Goal: Task Accomplishment & Management: Manage account settings

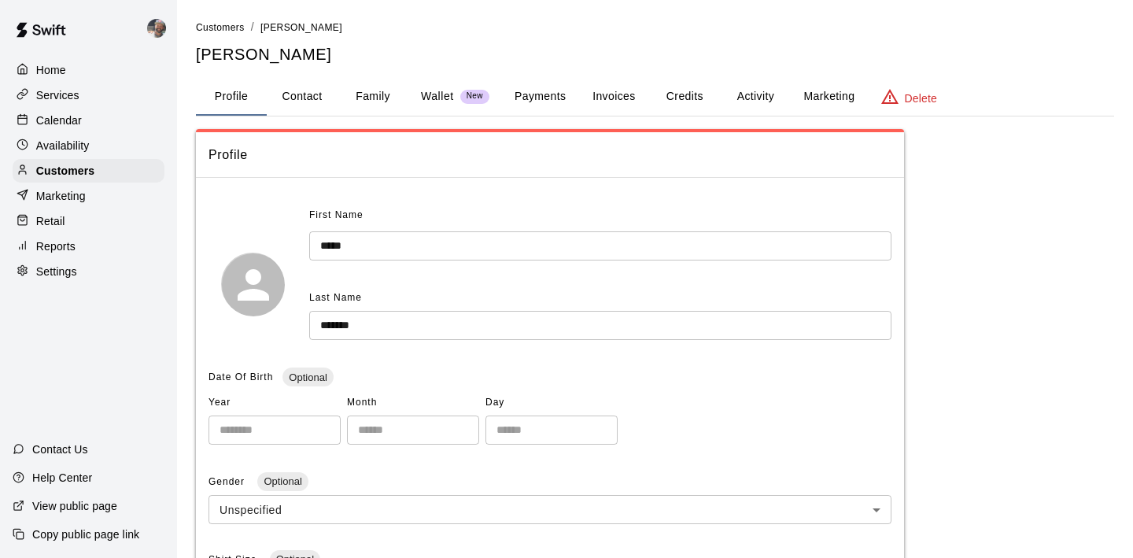
scroll to position [5, 0]
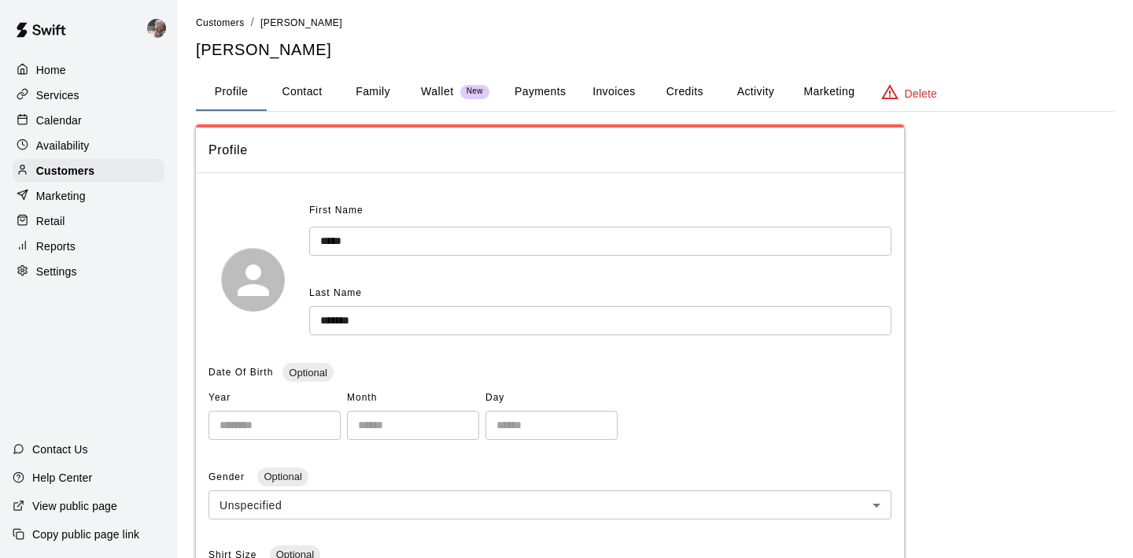
click at [752, 86] on button "Activity" at bounding box center [755, 92] width 71 height 38
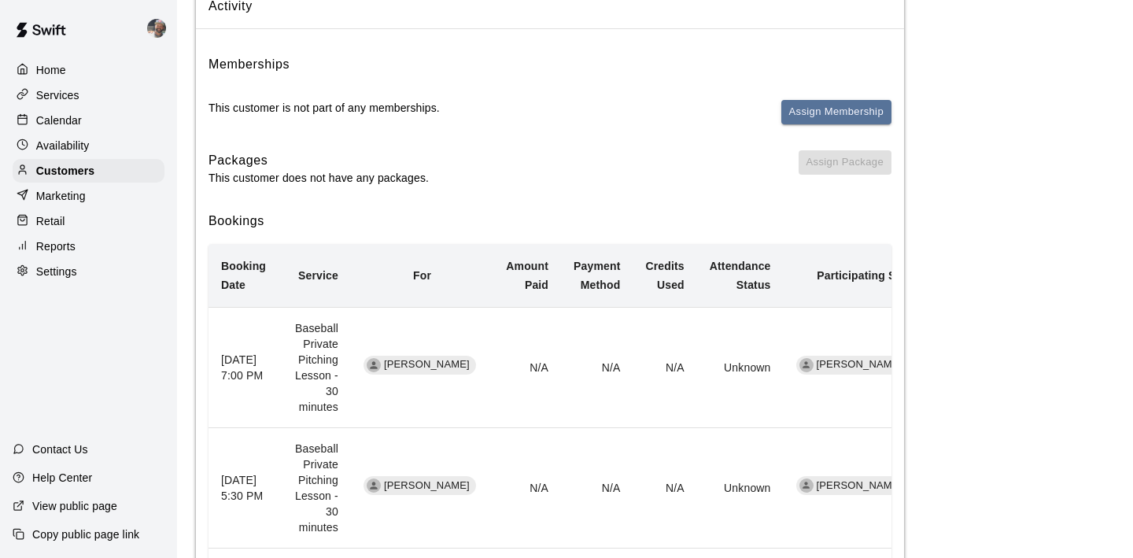
scroll to position [0, 0]
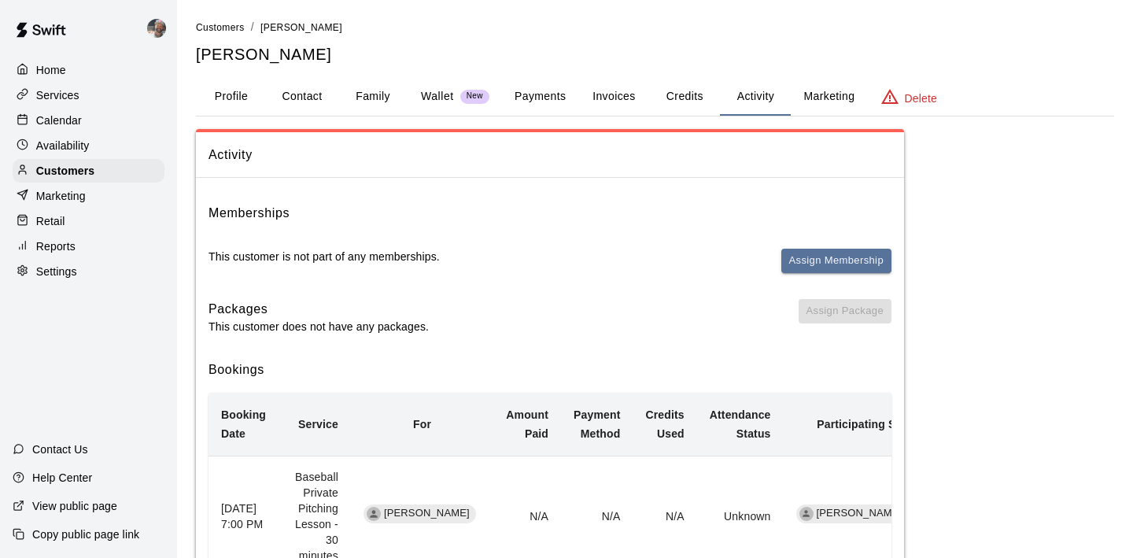
click at [546, 94] on button "Payments" at bounding box center [540, 97] width 76 height 38
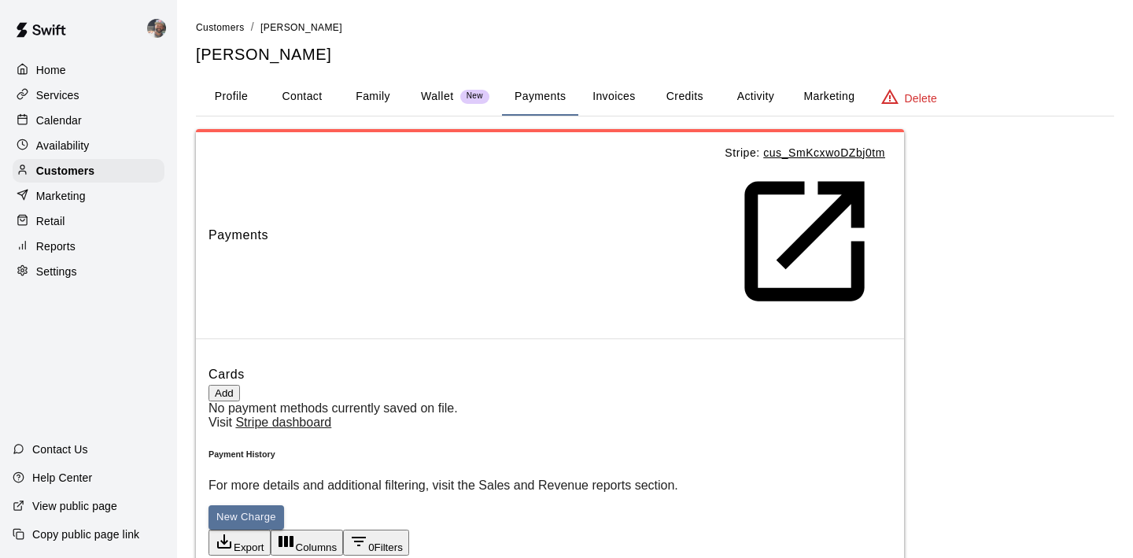
click at [745, 94] on button "Activity" at bounding box center [755, 97] width 71 height 38
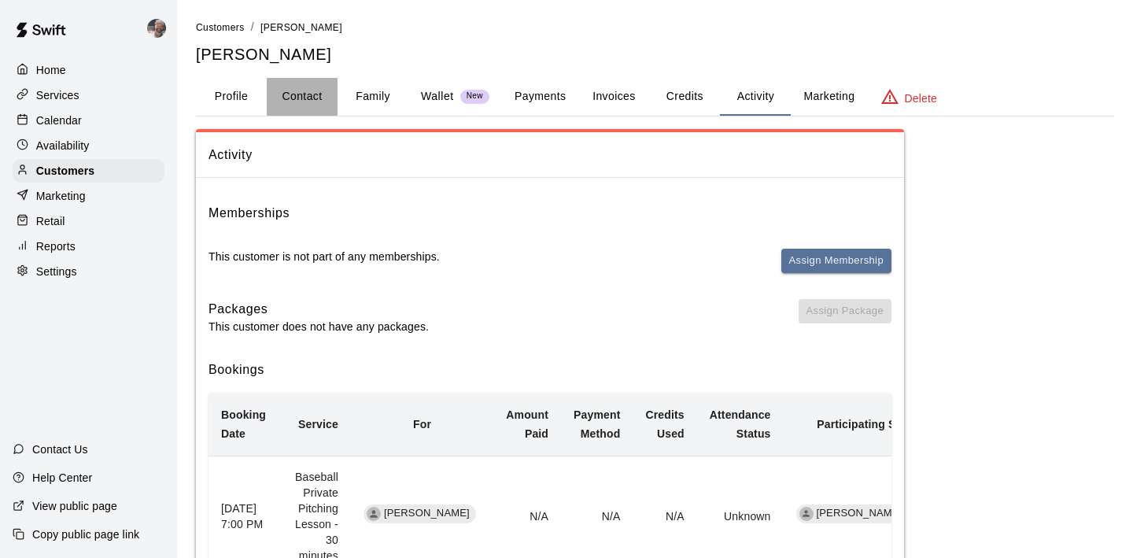
click at [297, 95] on button "Contact" at bounding box center [302, 97] width 71 height 38
select select "**"
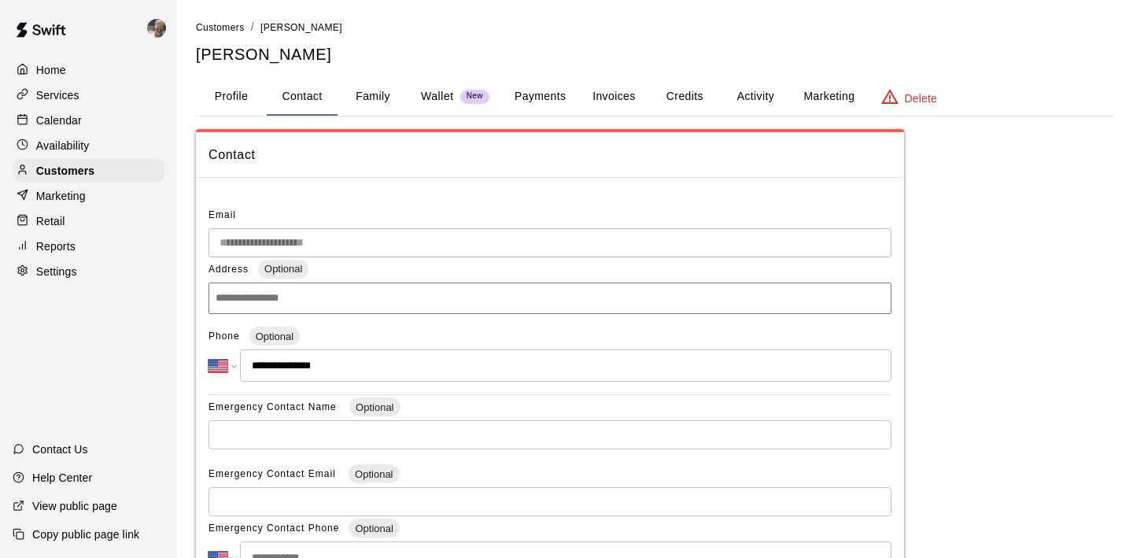
drag, startPoint x: 340, startPoint y: 432, endPoint x: 268, endPoint y: 427, distance: 72.6
click at [268, 382] on input "**********" at bounding box center [566, 365] width 652 height 32
click at [235, 94] on button "Profile" at bounding box center [231, 97] width 71 height 38
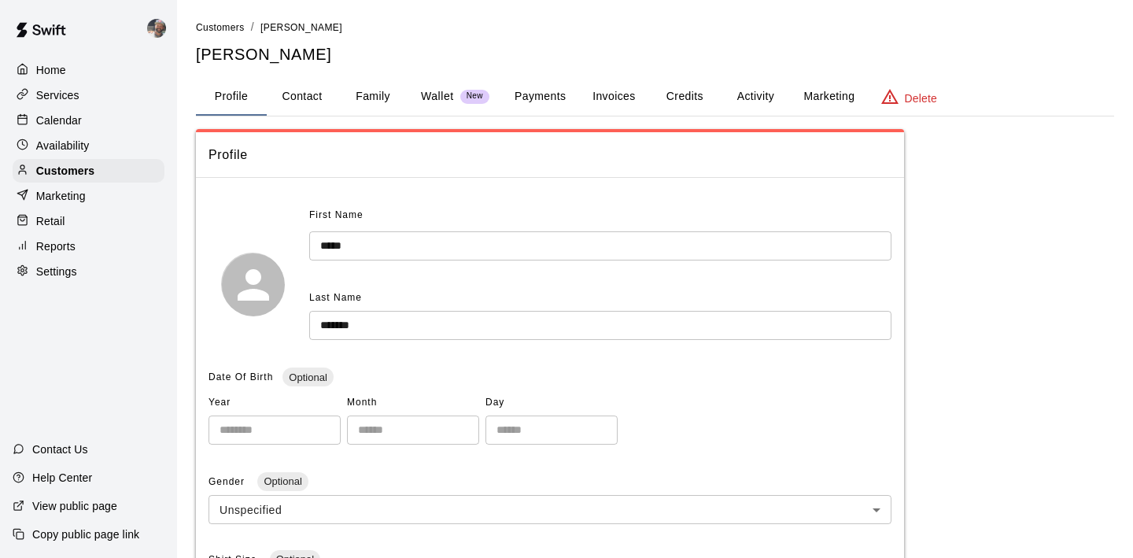
click at [57, 130] on div "Calendar" at bounding box center [89, 121] width 152 height 24
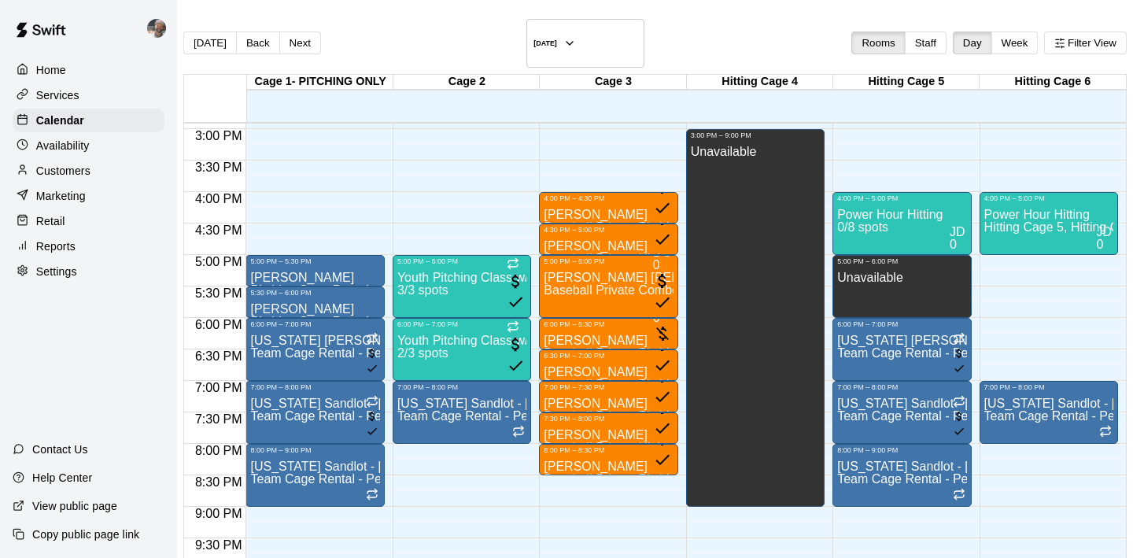
scroll to position [940, 0]
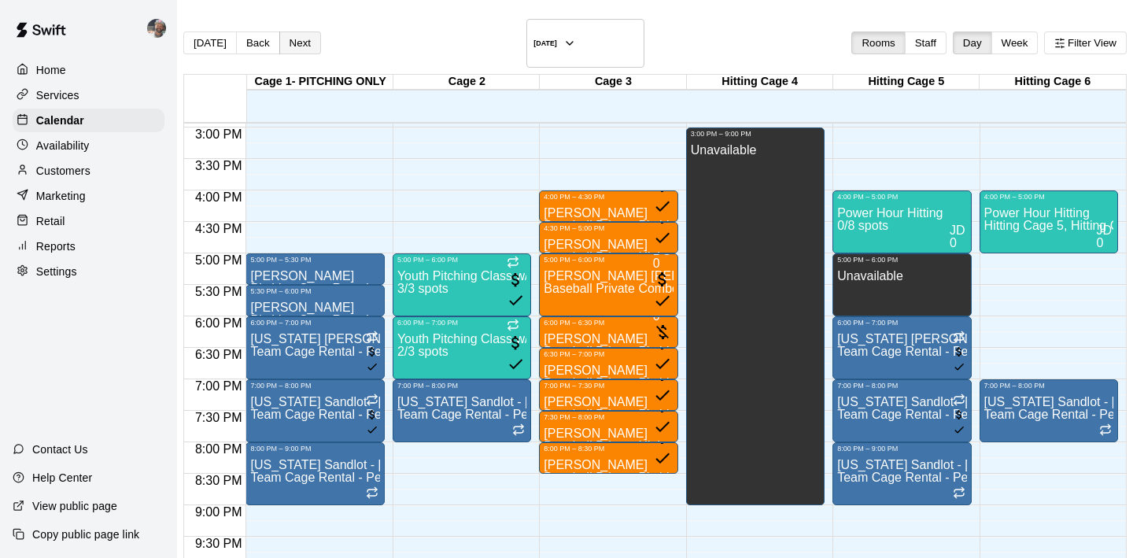
click at [321, 37] on button "Next" at bounding box center [300, 42] width 42 height 23
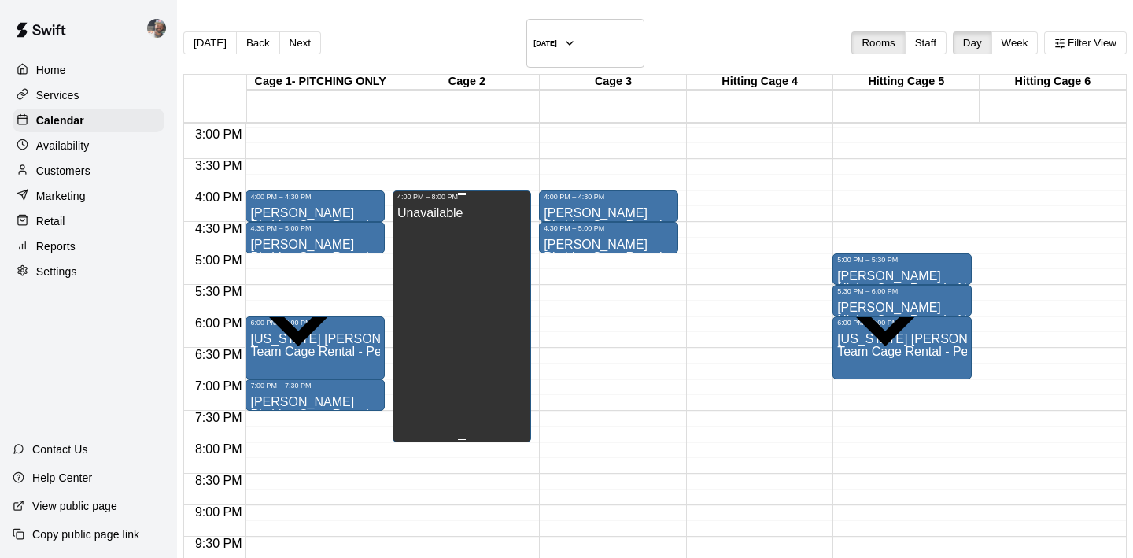
click at [510, 265] on div "Unavailable" at bounding box center [461, 480] width 129 height 558
click at [107, 139] on div "Availability" at bounding box center [89, 146] width 152 height 24
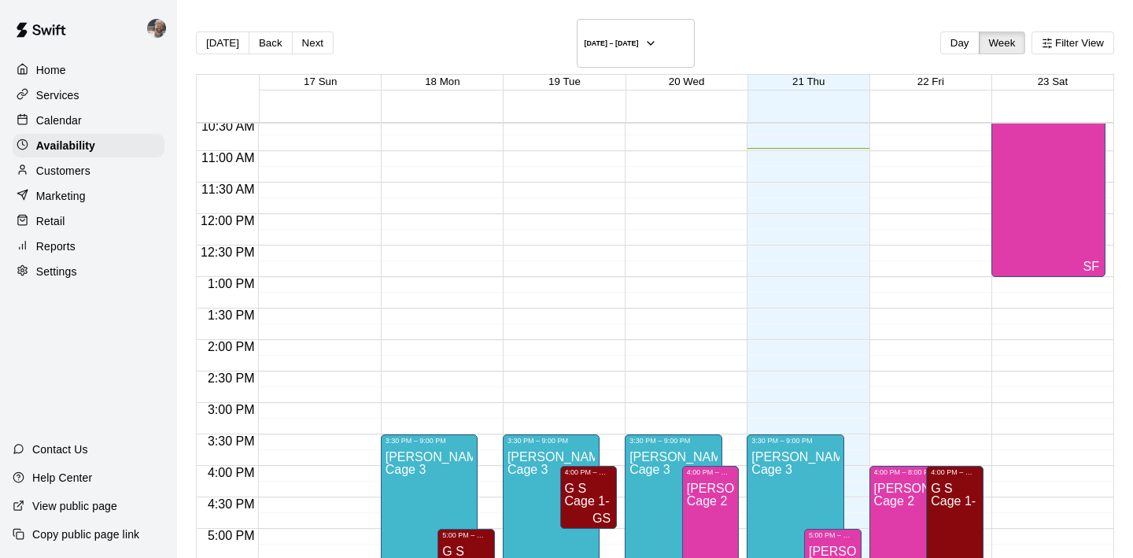
scroll to position [652, 0]
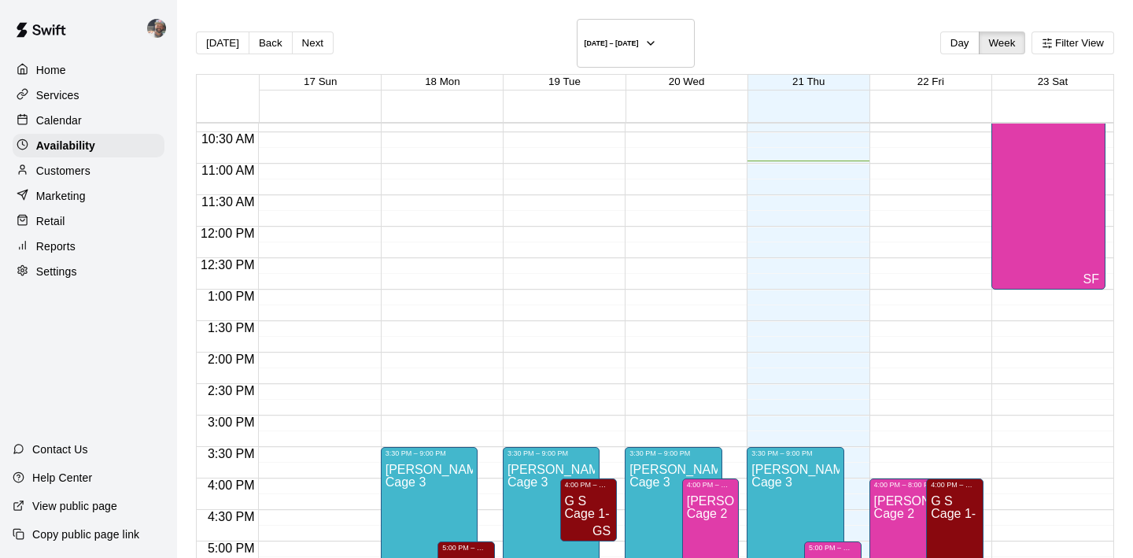
click at [118, 169] on div "Customers" at bounding box center [89, 171] width 152 height 24
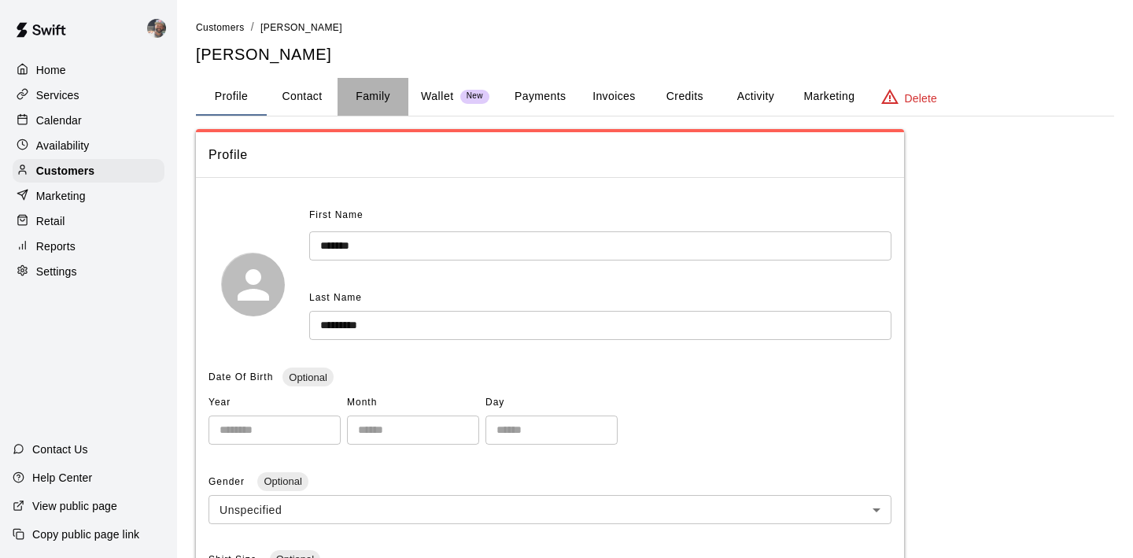
click at [358, 98] on button "Family" at bounding box center [373, 97] width 71 height 38
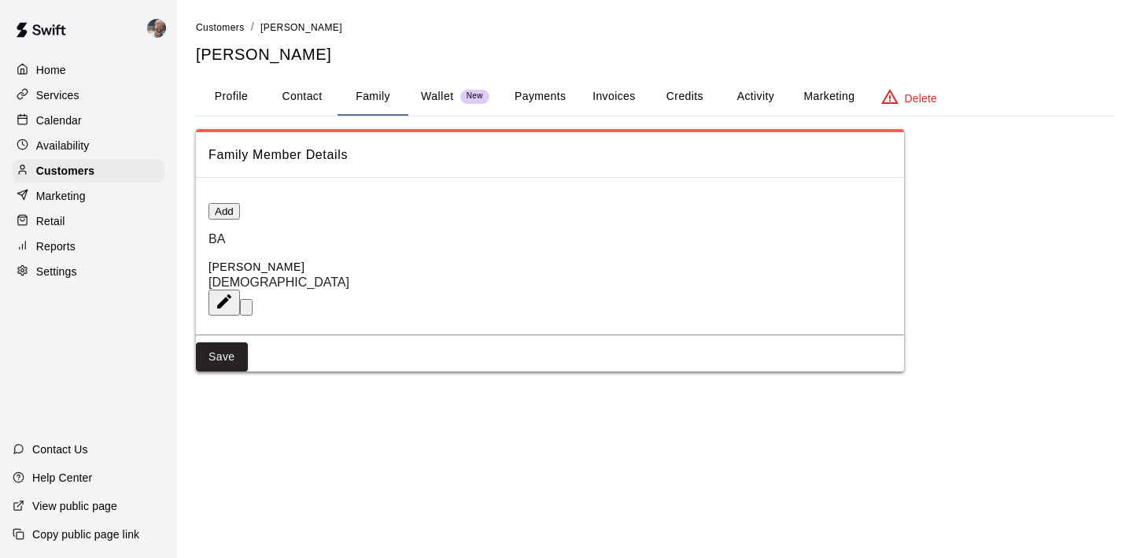
click at [250, 91] on button "Profile" at bounding box center [231, 97] width 71 height 38
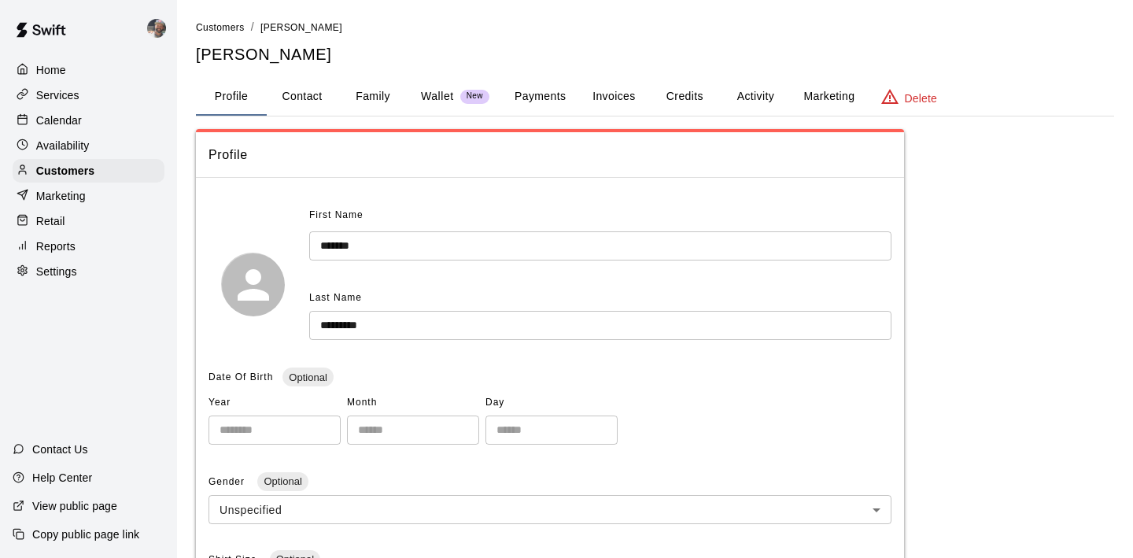
click at [82, 116] on div "Calendar" at bounding box center [89, 121] width 152 height 24
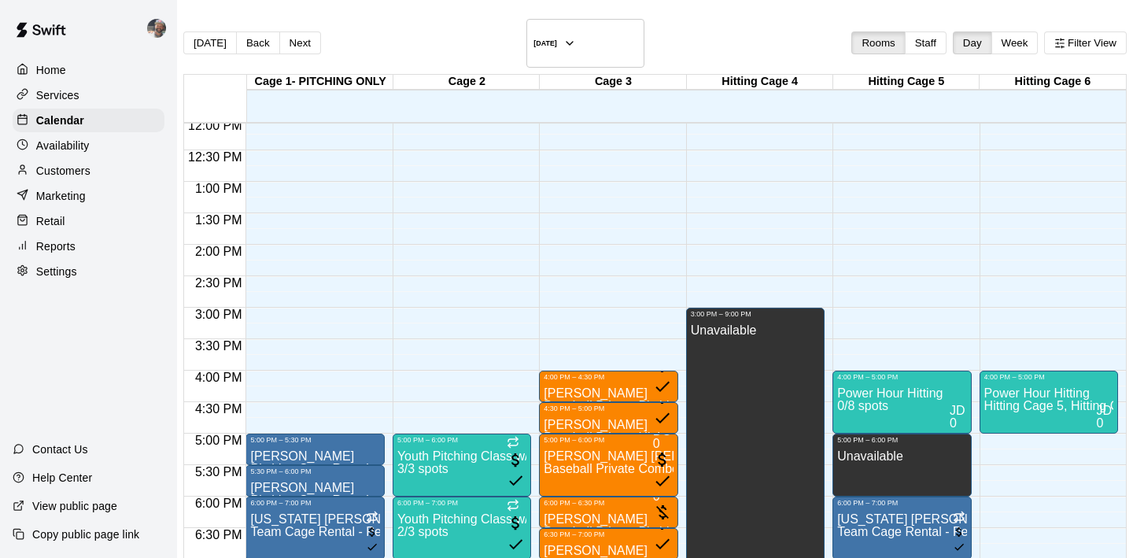
scroll to position [811, 0]
